Goal: Find specific page/section: Find specific page/section

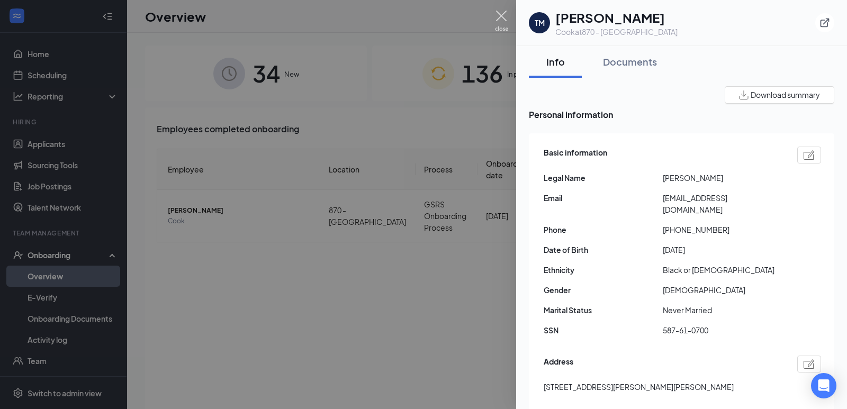
click at [500, 16] on img at bounding box center [501, 21] width 13 height 21
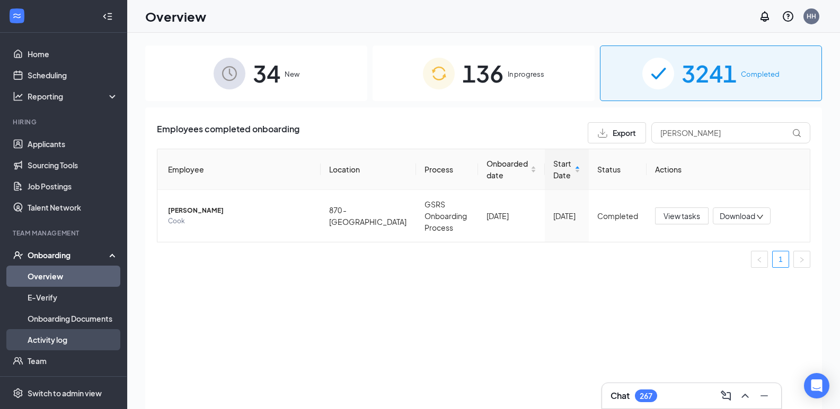
click at [61, 344] on link "Activity log" at bounding box center [73, 339] width 91 height 21
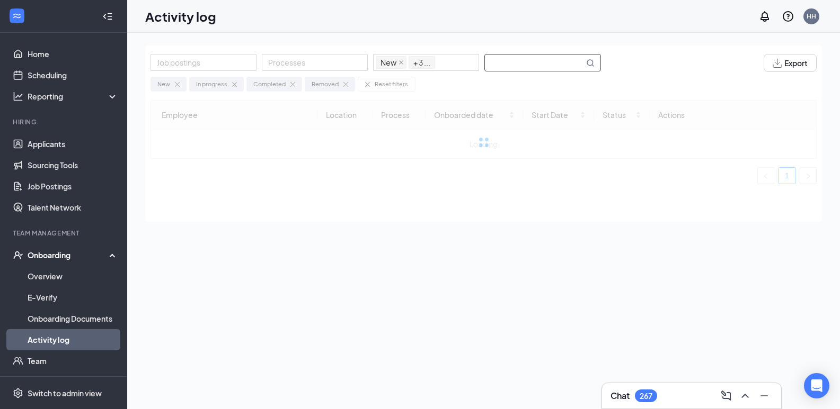
click at [493, 63] on input "text" at bounding box center [534, 63] width 99 height 16
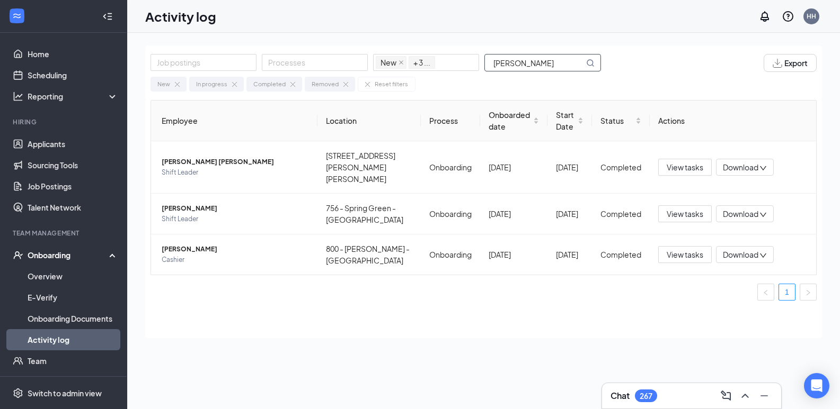
click at [493, 60] on input "[PERSON_NAME]" at bounding box center [534, 63] width 99 height 16
drag, startPoint x: 528, startPoint y: 65, endPoint x: 453, endPoint y: 71, distance: 74.4
click at [453, 71] on div "Job postings Processes New In progress Completed Removed + 3 ... [PERSON_NAME]" at bounding box center [380, 63] width 461 height 18
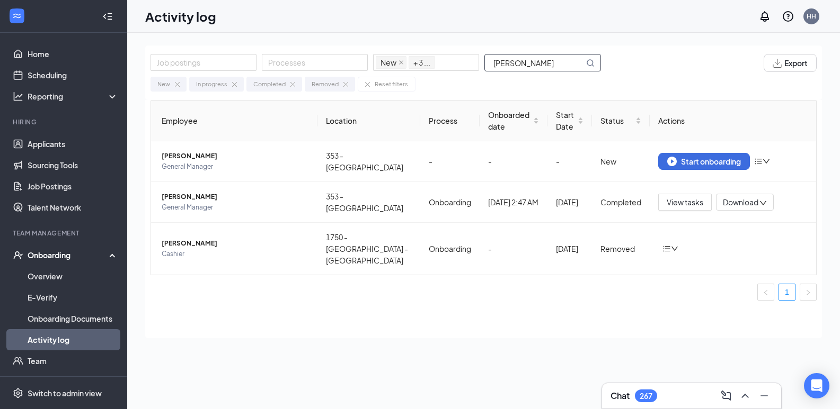
drag, startPoint x: 530, startPoint y: 63, endPoint x: 470, endPoint y: 74, distance: 60.9
click at [470, 74] on div "Job postings Processes New In progress Completed Removed + 3 ... [PERSON_NAME] …" at bounding box center [483, 73] width 676 height 55
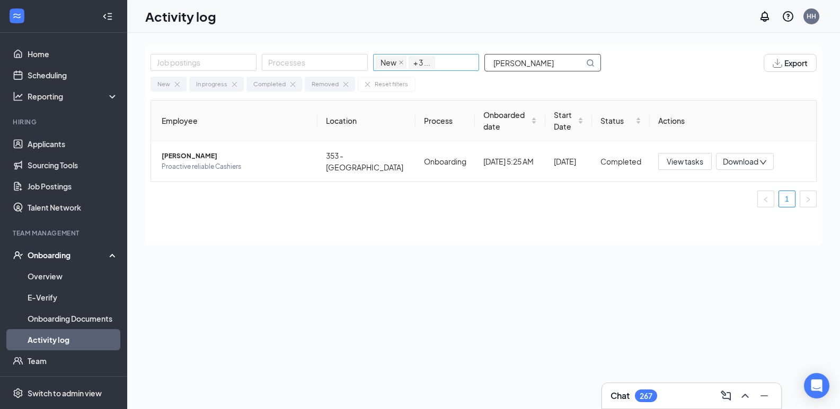
drag, startPoint x: 537, startPoint y: 64, endPoint x: 468, endPoint y: 67, distance: 68.9
click at [468, 67] on div "Job postings Processes New In progress Completed Removed + 3 ... [PERSON_NAME]" at bounding box center [380, 63] width 461 height 18
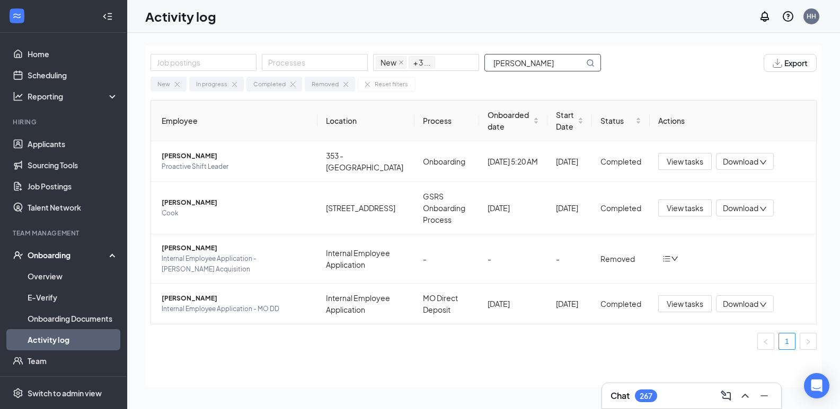
drag, startPoint x: 522, startPoint y: 60, endPoint x: 430, endPoint y: 85, distance: 94.8
click at [430, 85] on div "Job postings Processes New In progress Completed Removed + 3 ... [PERSON_NAME] …" at bounding box center [483, 73] width 676 height 55
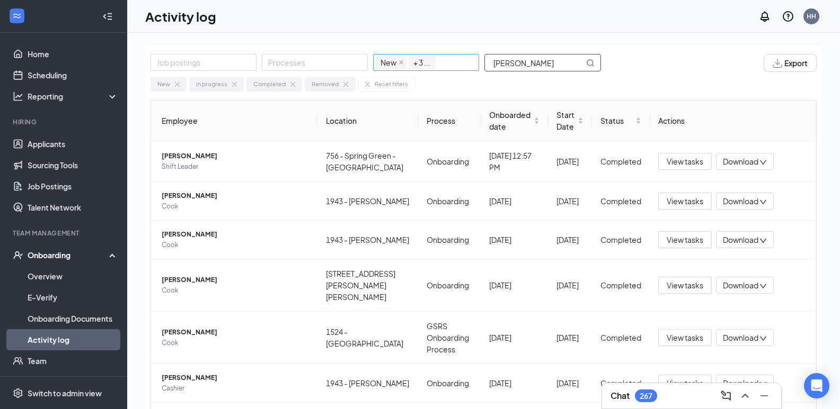
drag, startPoint x: 530, startPoint y: 68, endPoint x: 472, endPoint y: 68, distance: 57.7
click at [472, 68] on div "Job postings Processes New In progress Completed Removed + 3 ... [PERSON_NAME]" at bounding box center [380, 63] width 461 height 18
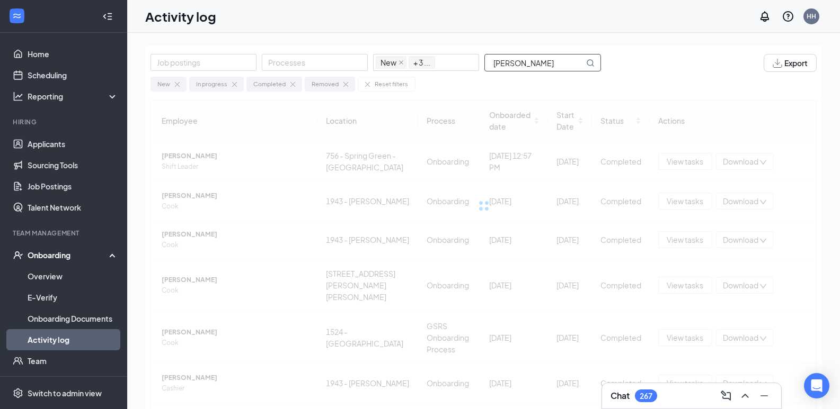
scroll to position [0, 11]
drag, startPoint x: 510, startPoint y: 64, endPoint x: 587, endPoint y: 70, distance: 77.5
click at [587, 70] on span "[PERSON_NAME]" at bounding box center [542, 62] width 117 height 17
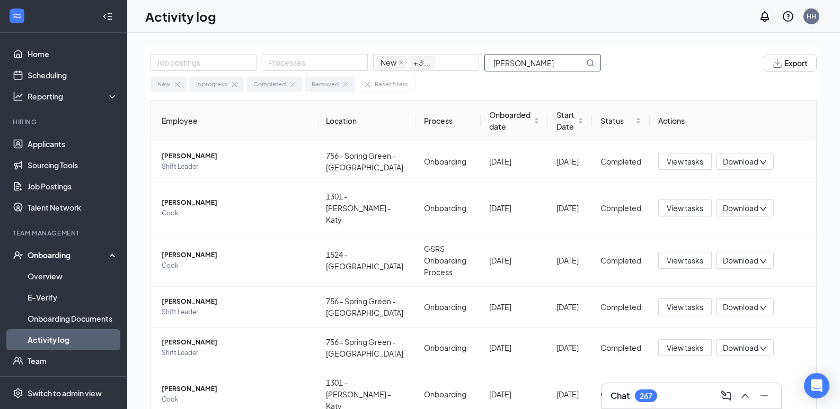
drag, startPoint x: 515, startPoint y: 66, endPoint x: 472, endPoint y: 72, distance: 42.8
click at [472, 72] on div "Job postings Processes New In progress Completed Removed + 3 ... [PERSON_NAME] …" at bounding box center [483, 73] width 676 height 55
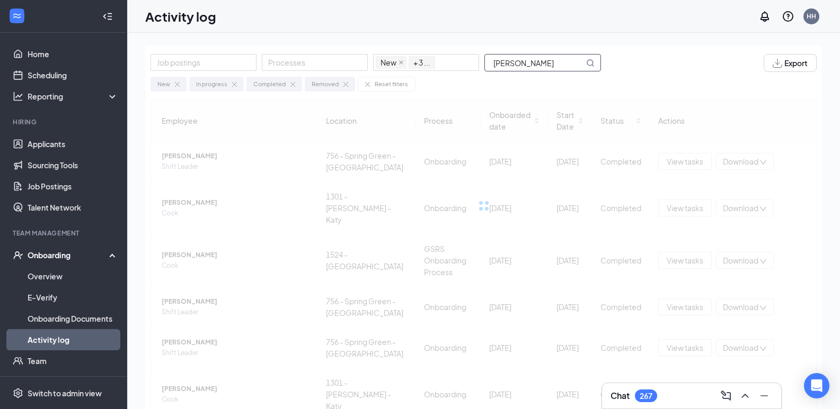
scroll to position [0, 14]
drag, startPoint x: 508, startPoint y: 61, endPoint x: 587, endPoint y: 72, distance: 79.6
click at [587, 72] on div "Job postings Processes New In progress Completed Removed + 3 ... [PERSON_NAME] …" at bounding box center [483, 73] width 676 height 55
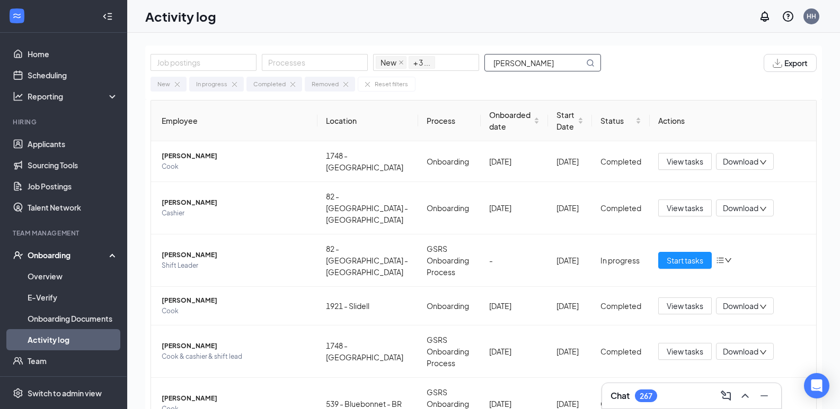
drag, startPoint x: 520, startPoint y: 61, endPoint x: 489, endPoint y: 64, distance: 30.8
click at [489, 64] on input "[PERSON_NAME]" at bounding box center [534, 63] width 99 height 16
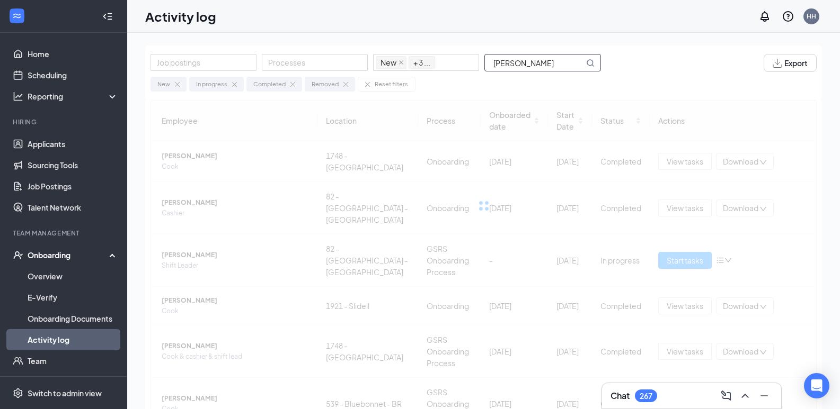
click at [494, 64] on input "[PERSON_NAME]" at bounding box center [534, 63] width 99 height 16
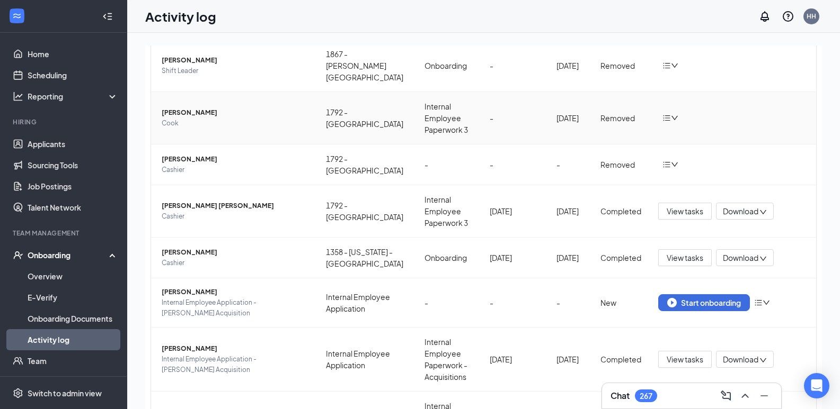
scroll to position [1, 0]
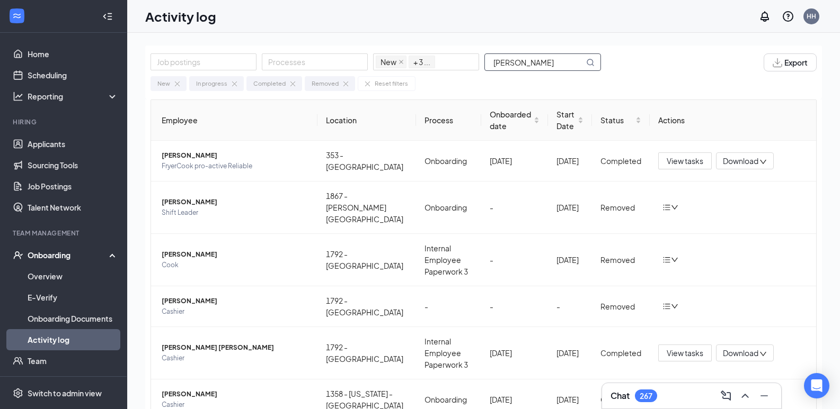
drag, startPoint x: 517, startPoint y: 62, endPoint x: 492, endPoint y: 64, distance: 26.0
click at [492, 64] on input "[PERSON_NAME]" at bounding box center [534, 62] width 99 height 16
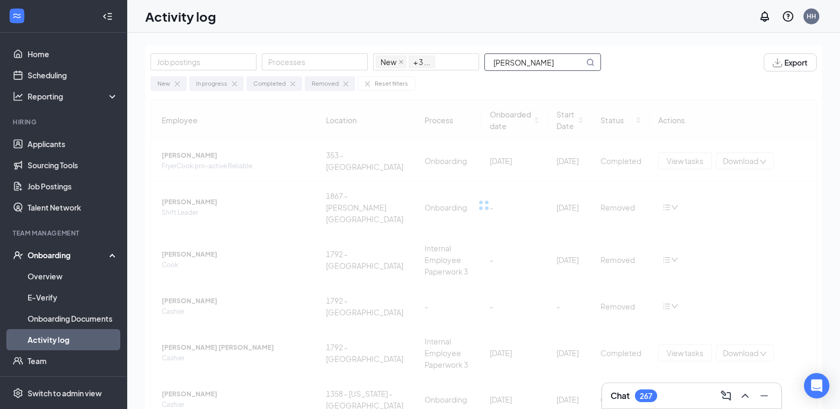
click at [494, 64] on input "[PERSON_NAME]" at bounding box center [534, 62] width 99 height 16
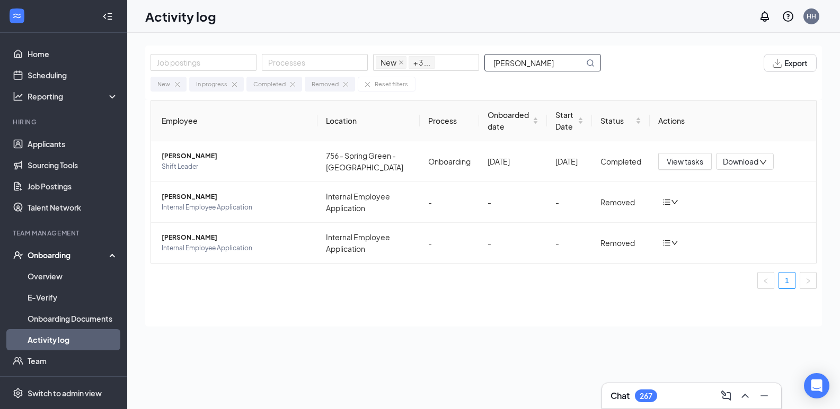
click at [487, 68] on input "[PERSON_NAME]" at bounding box center [534, 63] width 99 height 16
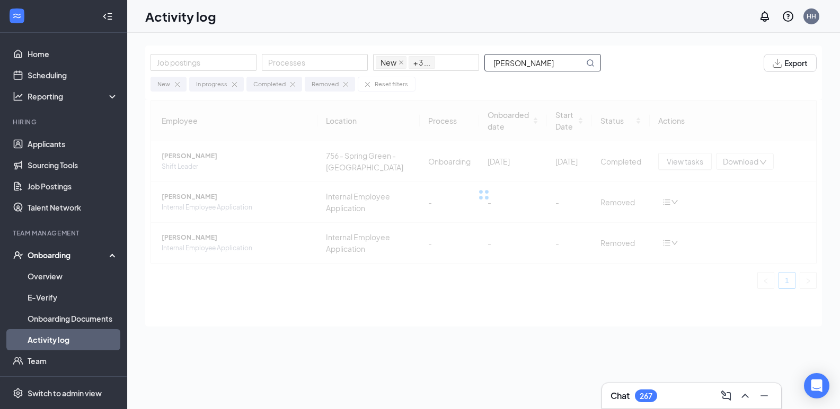
drag, startPoint x: 526, startPoint y: 65, endPoint x: 579, endPoint y: 73, distance: 53.0
click at [579, 73] on div "Job postings Processes New In progress Completed Removed + 3 ... [PERSON_NAME] …" at bounding box center [483, 73] width 676 height 55
click at [495, 60] on input "[PERSON_NAME]" at bounding box center [534, 63] width 99 height 16
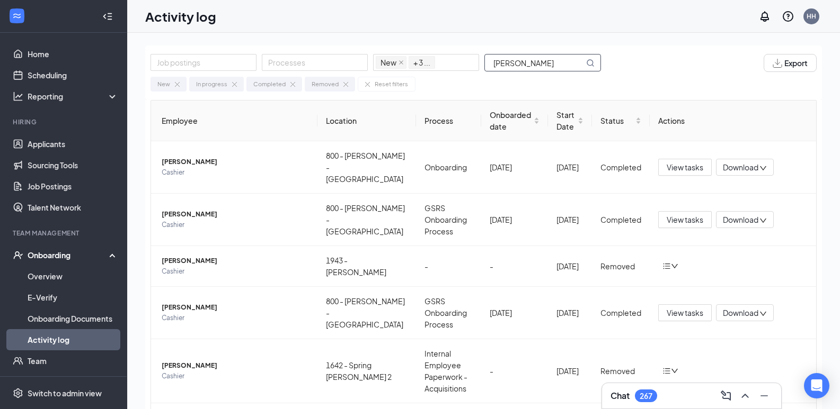
drag, startPoint x: 531, startPoint y: 66, endPoint x: 489, endPoint y: 64, distance: 41.9
click at [489, 64] on input "[PERSON_NAME]" at bounding box center [534, 63] width 99 height 16
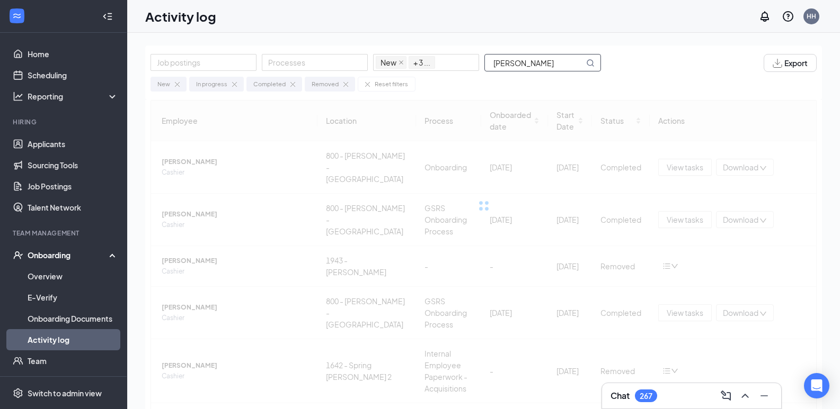
drag, startPoint x: 514, startPoint y: 63, endPoint x: 581, endPoint y: 74, distance: 67.1
click at [581, 74] on div "Job postings Processes New In progress Completed Removed + 3 ... [PERSON_NAME] …" at bounding box center [483, 73] width 676 height 55
click at [493, 63] on input "Diego" at bounding box center [534, 63] width 99 height 16
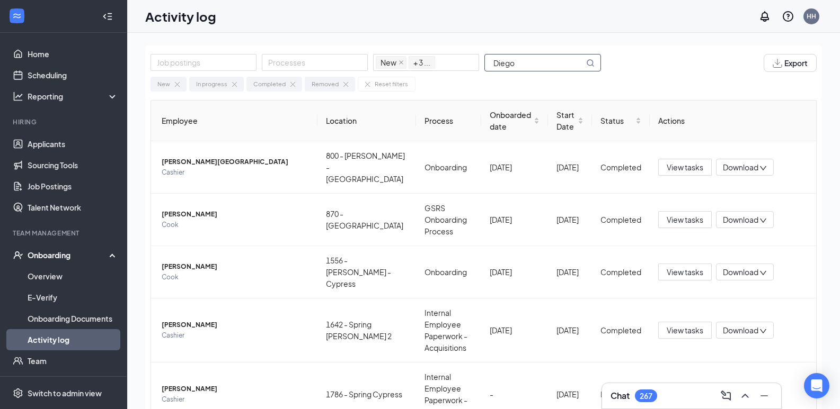
drag, startPoint x: 521, startPoint y: 60, endPoint x: 493, endPoint y: 62, distance: 28.1
click at [493, 62] on input "Diego" at bounding box center [534, 63] width 99 height 16
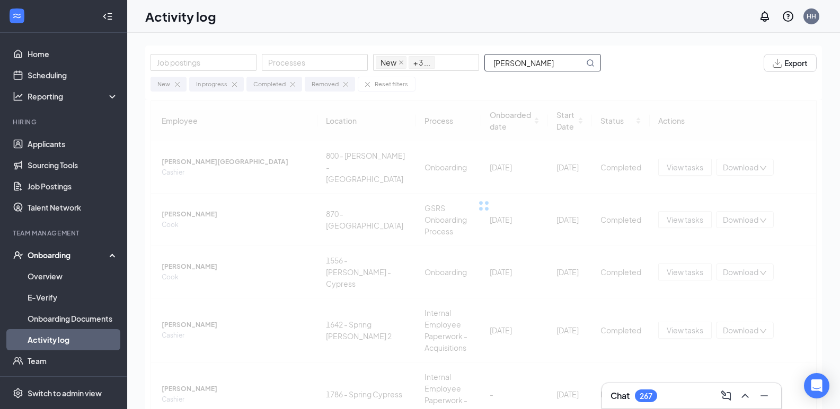
drag, startPoint x: 523, startPoint y: 64, endPoint x: 540, endPoint y: 65, distance: 17.6
click at [540, 65] on input "[PERSON_NAME]" at bounding box center [534, 63] width 99 height 16
click at [495, 62] on input "[PERSON_NAME]" at bounding box center [534, 63] width 99 height 16
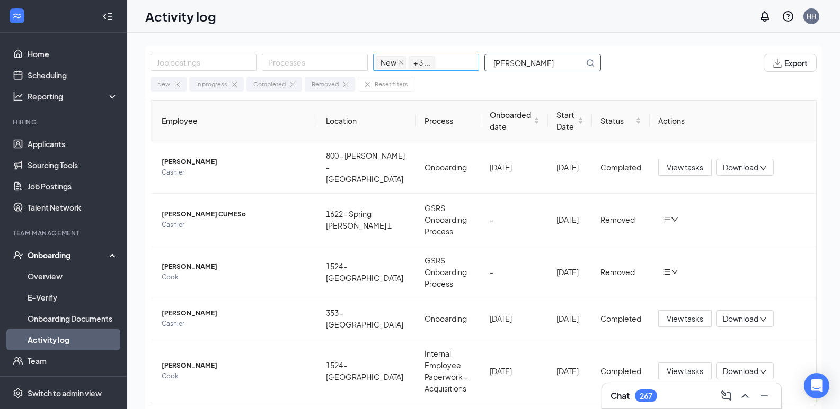
drag, startPoint x: 504, startPoint y: 61, endPoint x: 476, endPoint y: 60, distance: 27.6
click at [476, 60] on div "Job postings Processes New In progress Completed Removed + 3 ... [PERSON_NAME]" at bounding box center [380, 63] width 461 height 18
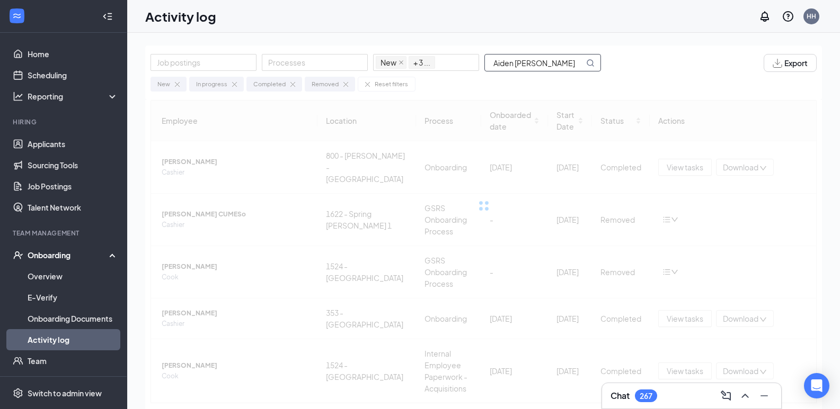
drag, startPoint x: 515, startPoint y: 60, endPoint x: 589, endPoint y: 76, distance: 75.4
click at [589, 76] on div "Job postings Processes New In progress Completed Removed + 3 ... Aiden [PERSON_…" at bounding box center [483, 73] width 676 height 55
click at [495, 58] on input "Aiden" at bounding box center [534, 63] width 99 height 16
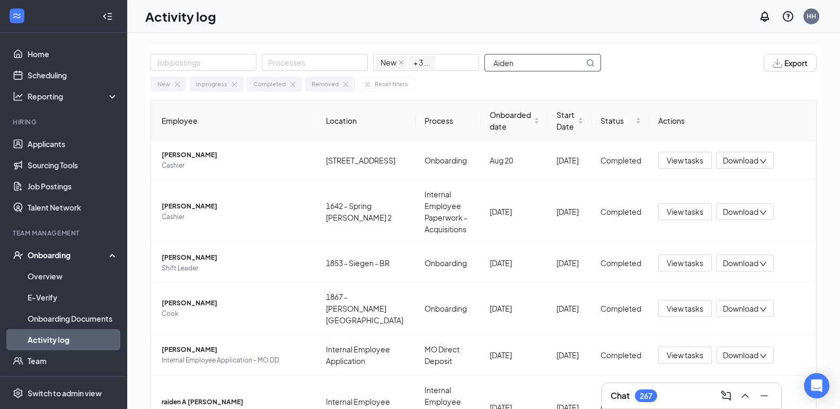
drag, startPoint x: 512, startPoint y: 65, endPoint x: 489, endPoint y: 65, distance: 23.3
click at [489, 65] on input "Aiden" at bounding box center [534, 63] width 99 height 16
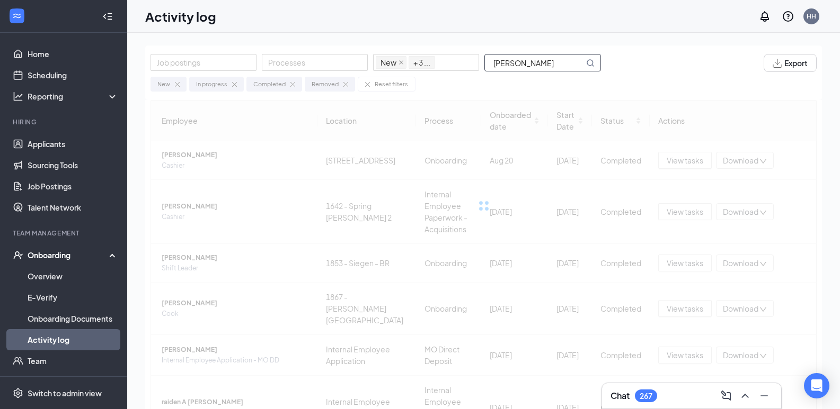
drag, startPoint x: 517, startPoint y: 60, endPoint x: 573, endPoint y: 67, distance: 56.5
click at [573, 67] on input "[PERSON_NAME]" at bounding box center [534, 63] width 99 height 16
click at [494, 60] on input "Nataly" at bounding box center [534, 63] width 99 height 16
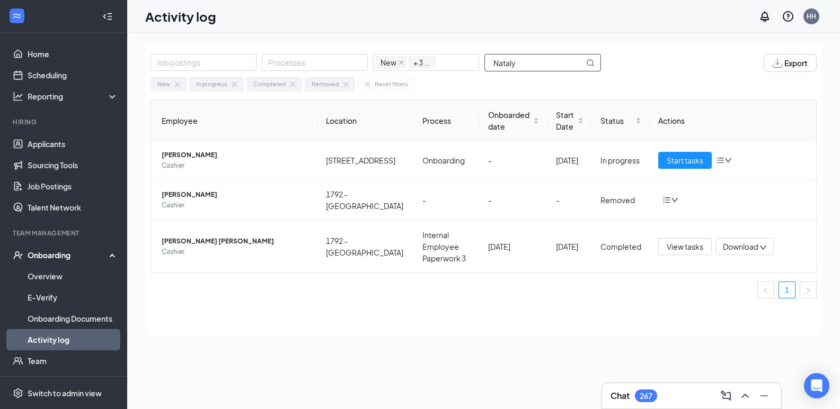
drag, startPoint x: 528, startPoint y: 68, endPoint x: 487, endPoint y: 70, distance: 40.3
click at [487, 70] on input "Nataly" at bounding box center [534, 63] width 99 height 16
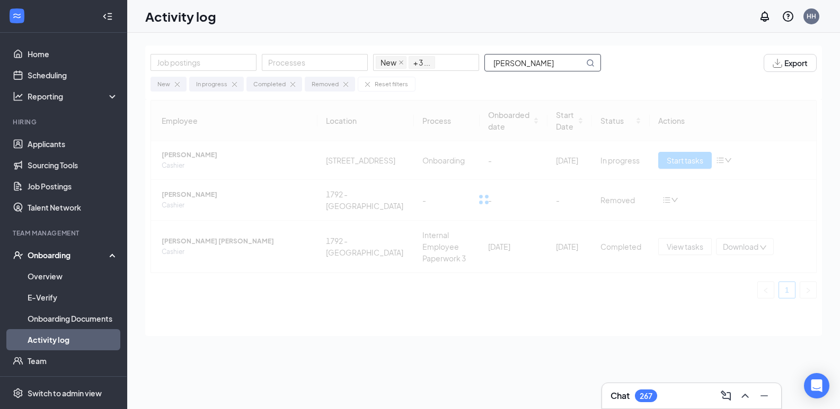
drag, startPoint x: 507, startPoint y: 63, endPoint x: 548, endPoint y: 66, distance: 41.5
click at [548, 66] on input "[PERSON_NAME]" at bounding box center [534, 63] width 99 height 16
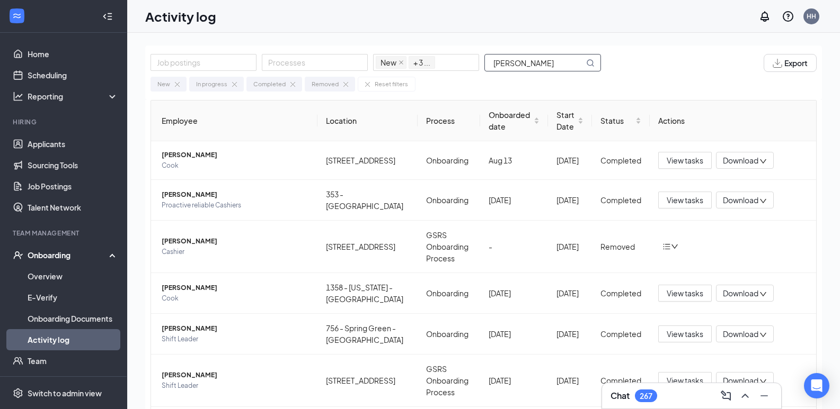
drag, startPoint x: 510, startPoint y: 67, endPoint x: 486, endPoint y: 66, distance: 23.8
click at [486, 66] on input "[PERSON_NAME]" at bounding box center [534, 63] width 99 height 16
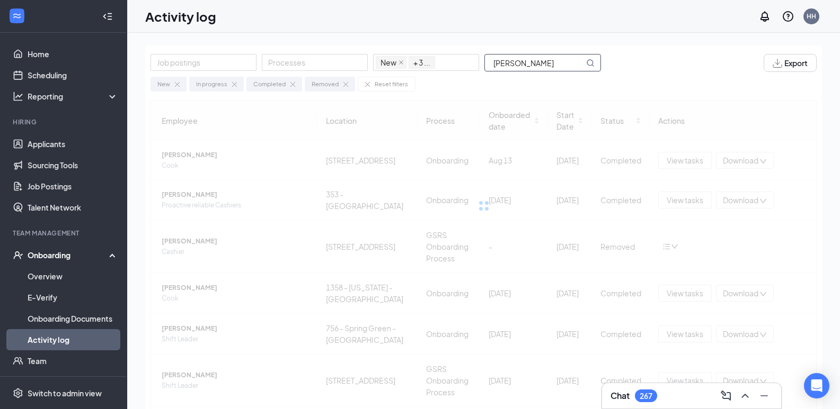
drag, startPoint x: 525, startPoint y: 62, endPoint x: 561, endPoint y: 69, distance: 36.8
click at [561, 69] on input "[PERSON_NAME]" at bounding box center [534, 63] width 99 height 16
click at [493, 61] on input "[PERSON_NAME]" at bounding box center [534, 63] width 99 height 16
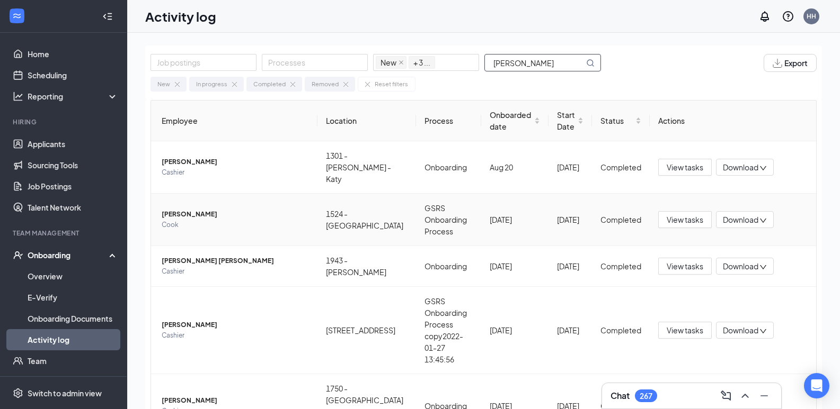
type input "[PERSON_NAME]"
